Goal: Check status: Check status

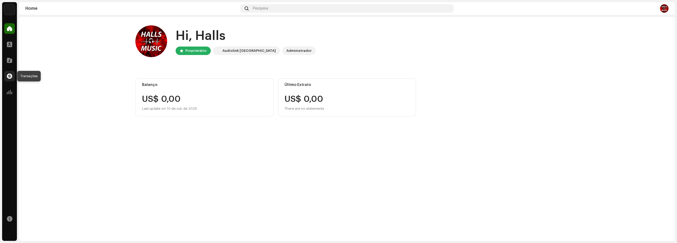
click at [4, 77] on div at bounding box center [9, 76] width 11 height 11
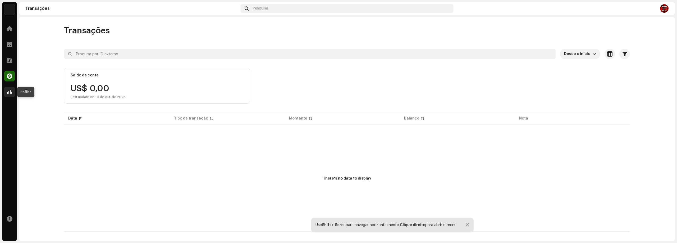
click at [8, 94] on span at bounding box center [9, 92] width 5 height 4
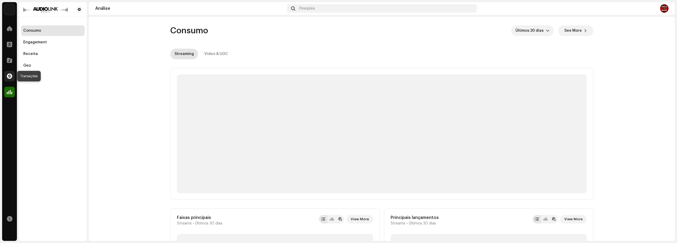
click at [5, 77] on div at bounding box center [9, 76] width 11 height 11
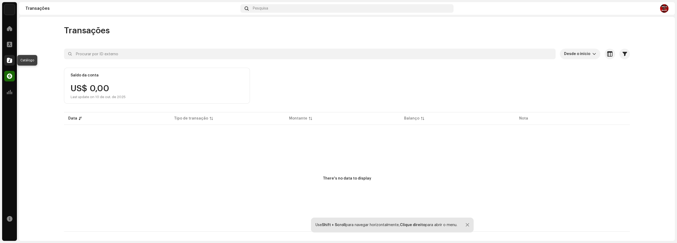
click at [14, 61] on div at bounding box center [9, 60] width 11 height 11
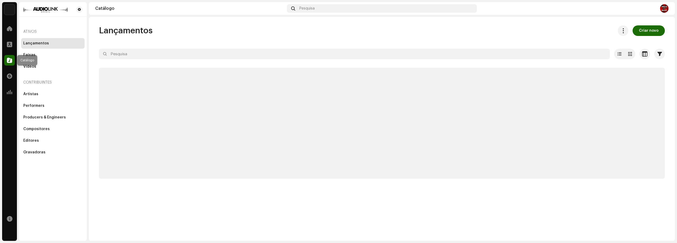
click at [11, 58] on span at bounding box center [9, 60] width 5 height 4
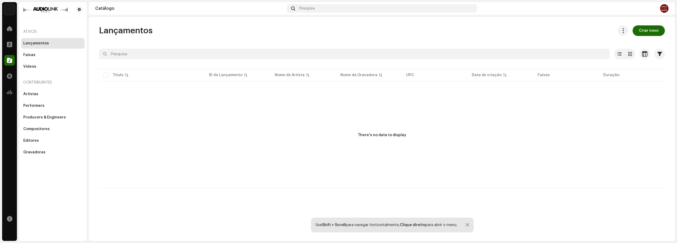
drag, startPoint x: 329, startPoint y: 99, endPoint x: 297, endPoint y: 121, distance: 38.7
click at [297, 121] on div "There's no data to display" at bounding box center [382, 136] width 566 height 106
